Goal: Book appointment/travel/reservation

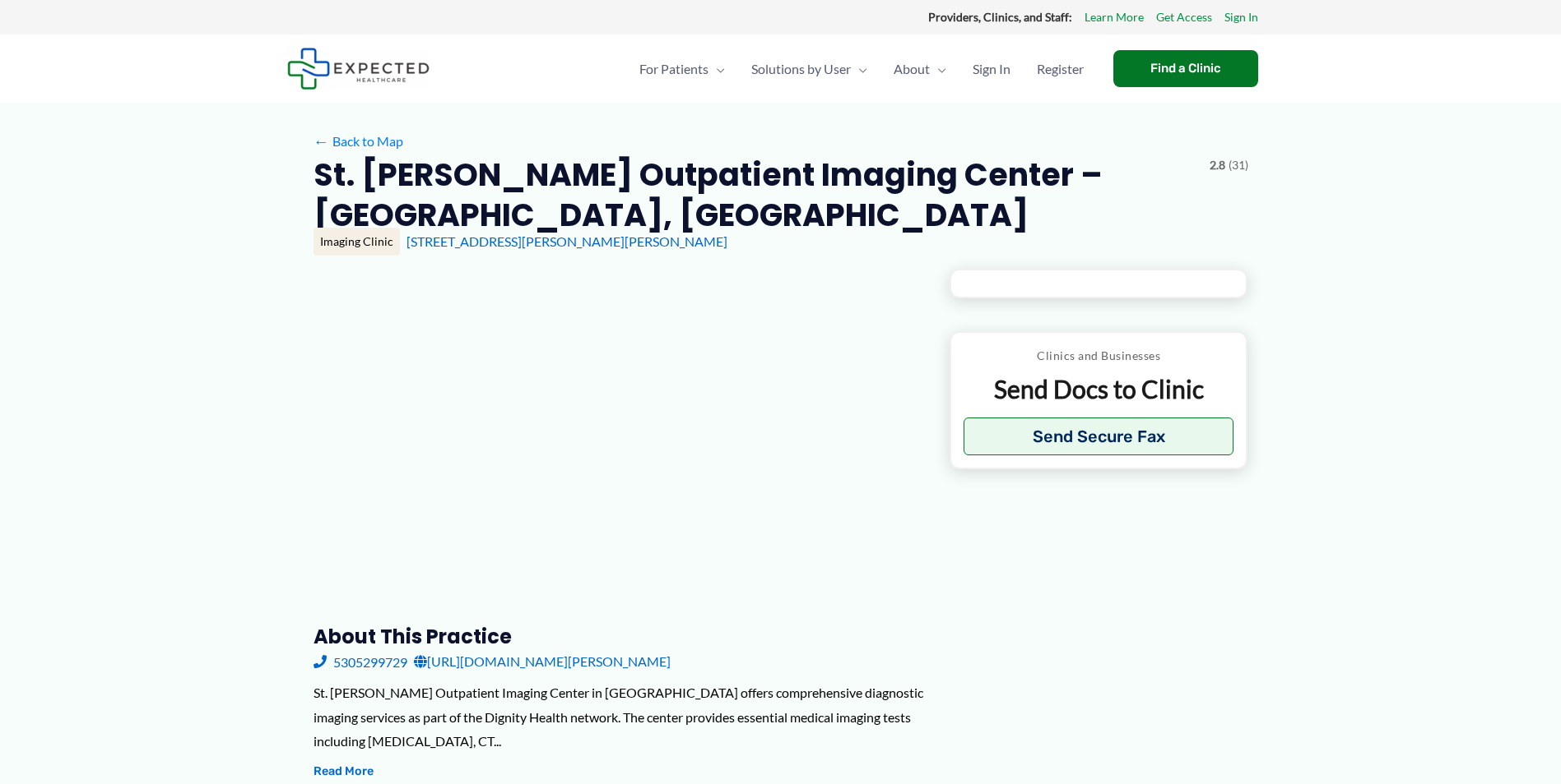
type input "**********"
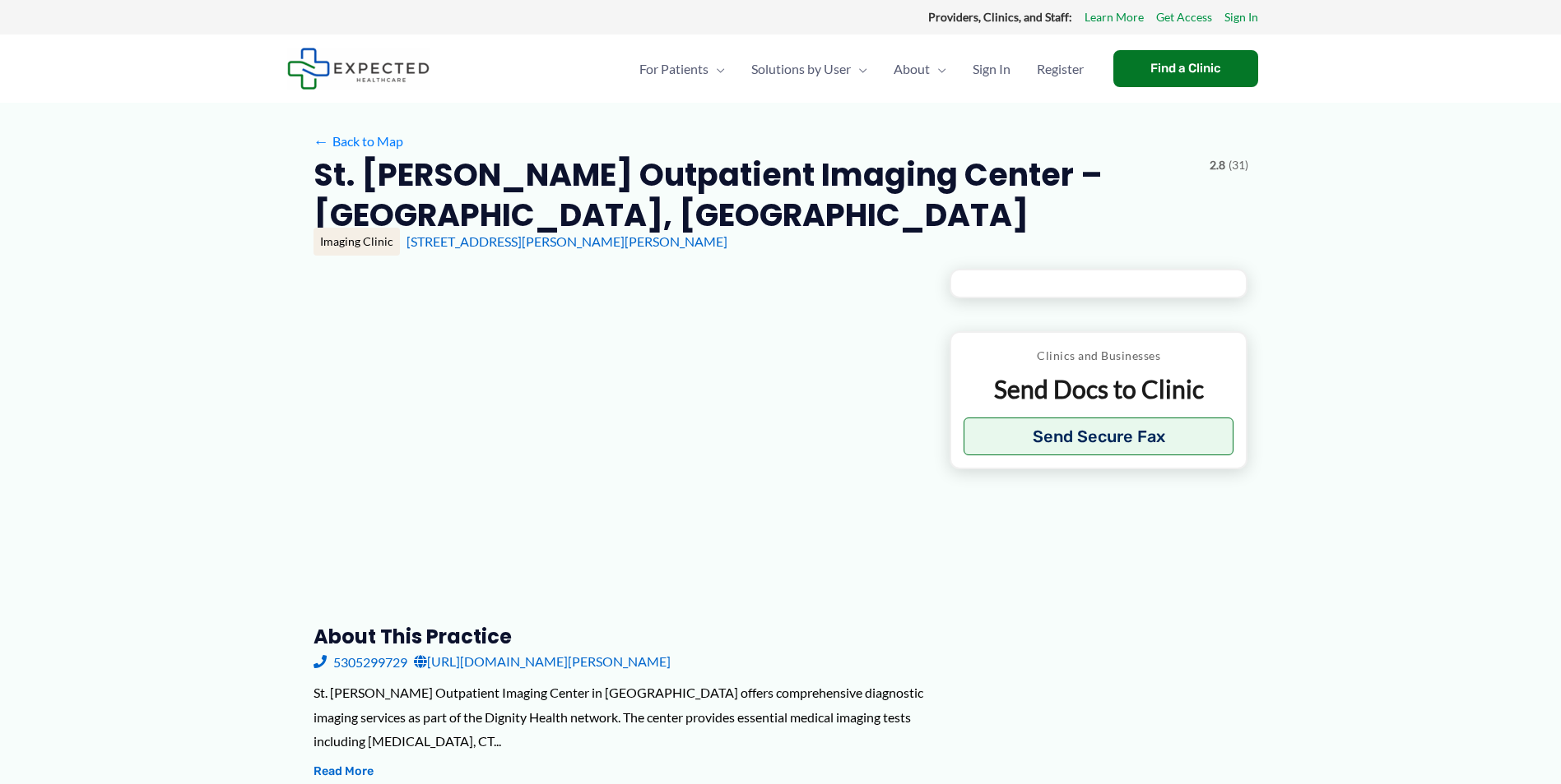
type input "**********"
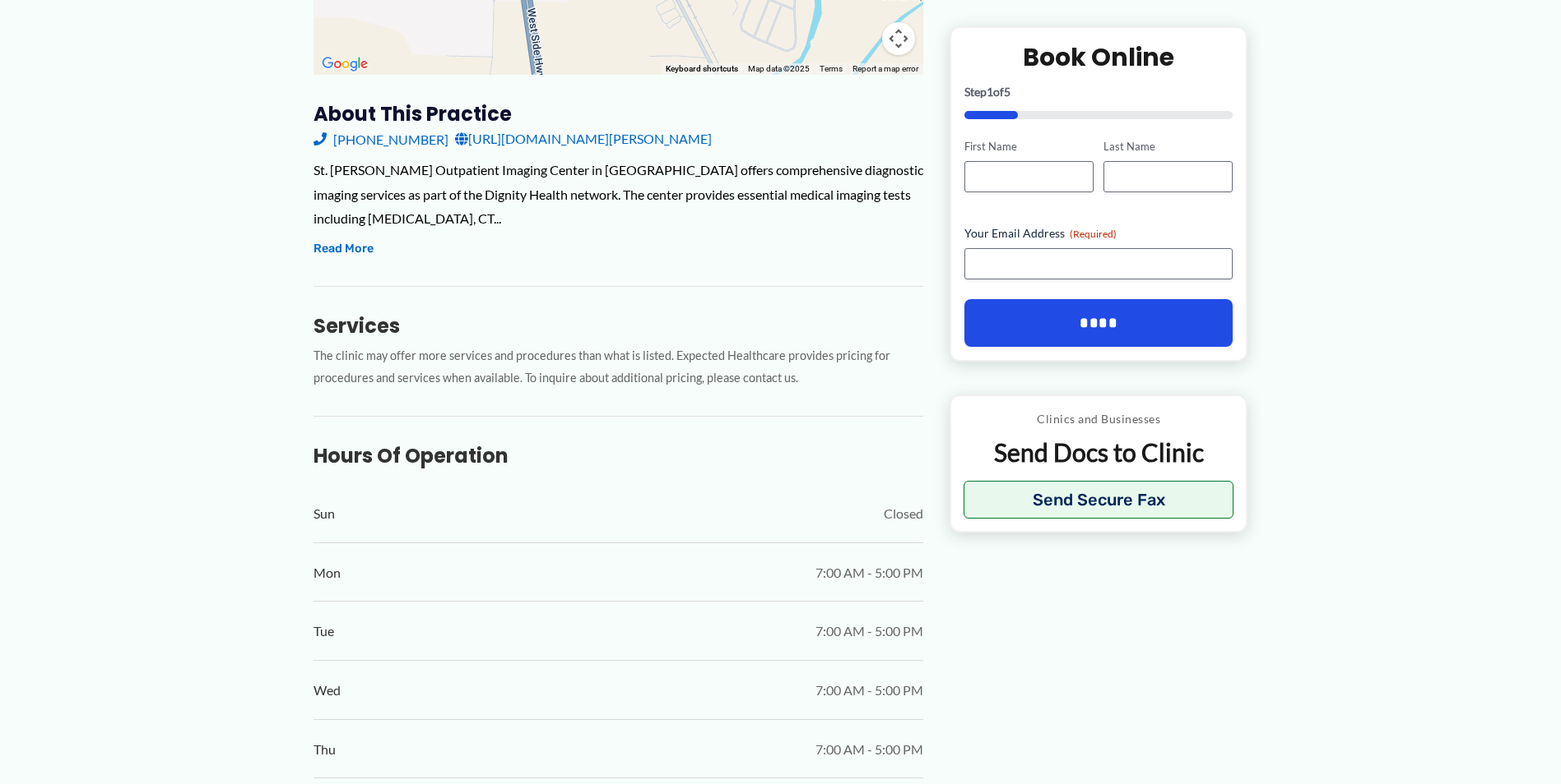
scroll to position [493, 0]
